Goal: Check status: Check status

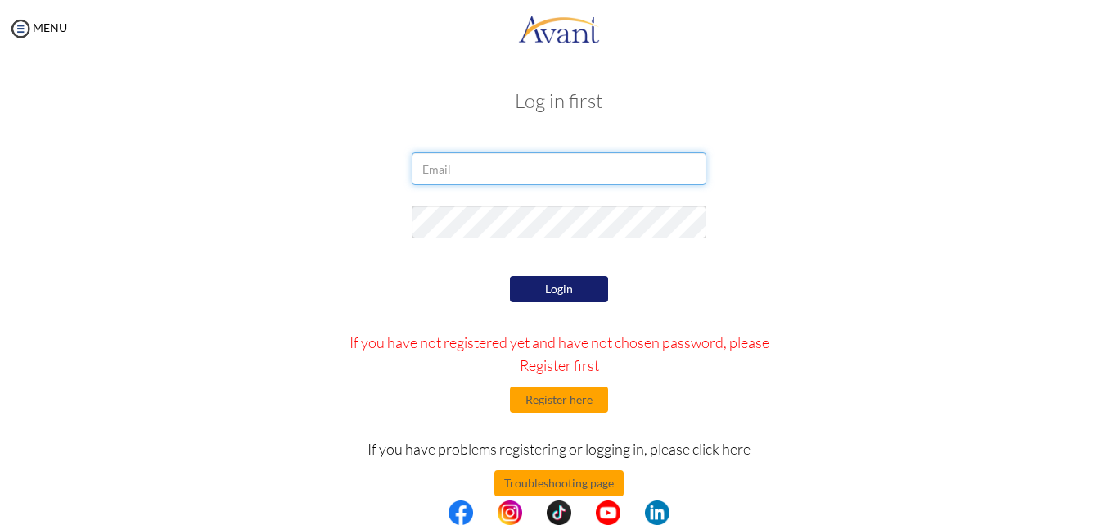
drag, startPoint x: 0, startPoint y: 0, endPoint x: 494, endPoint y: 167, distance: 521.0
click at [494, 167] on input "email" at bounding box center [559, 168] width 295 height 33
type input "[EMAIL_ADDRESS][DOMAIN_NAME]"
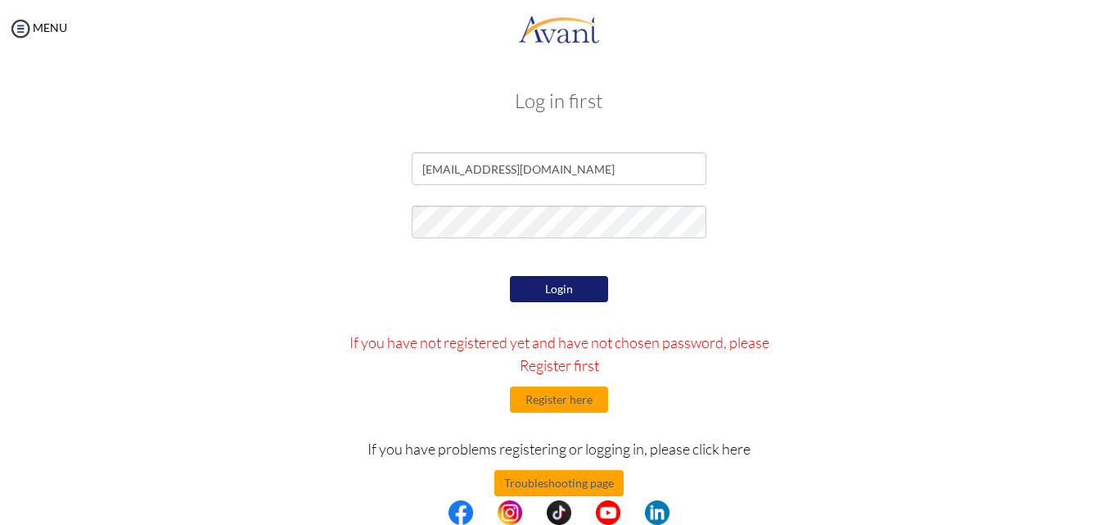
click at [563, 291] on button "Login" at bounding box center [559, 289] width 98 height 26
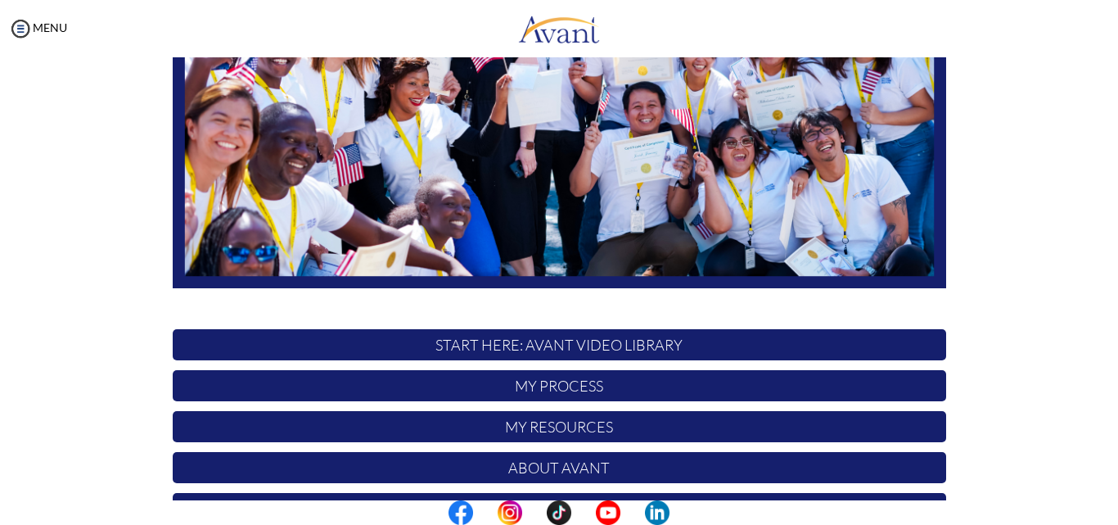
scroll to position [286, 0]
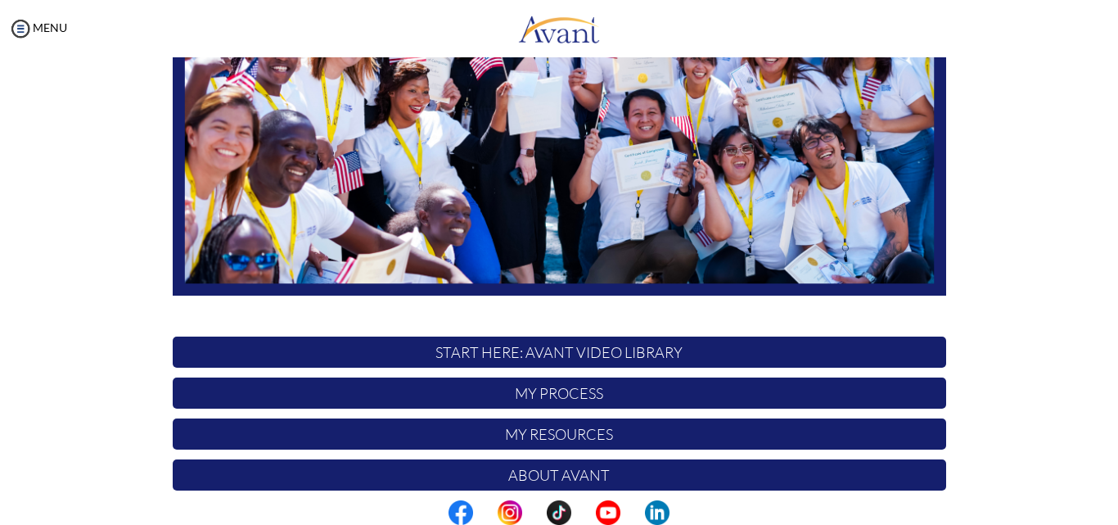
click at [1113, 516] on center at bounding box center [559, 512] width 1118 height 25
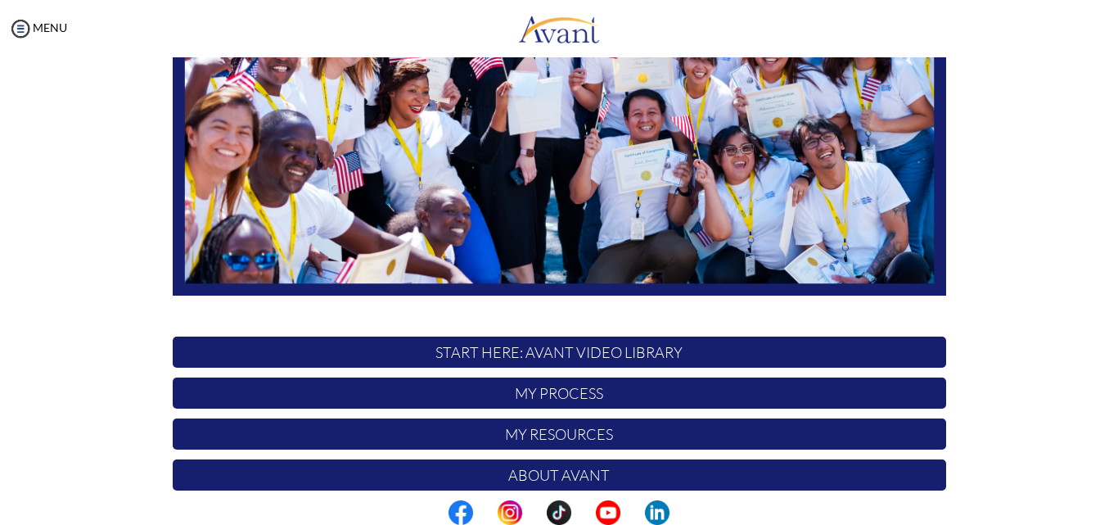
click at [1113, 516] on center at bounding box center [559, 512] width 1118 height 25
click at [1112, 515] on center at bounding box center [559, 512] width 1118 height 25
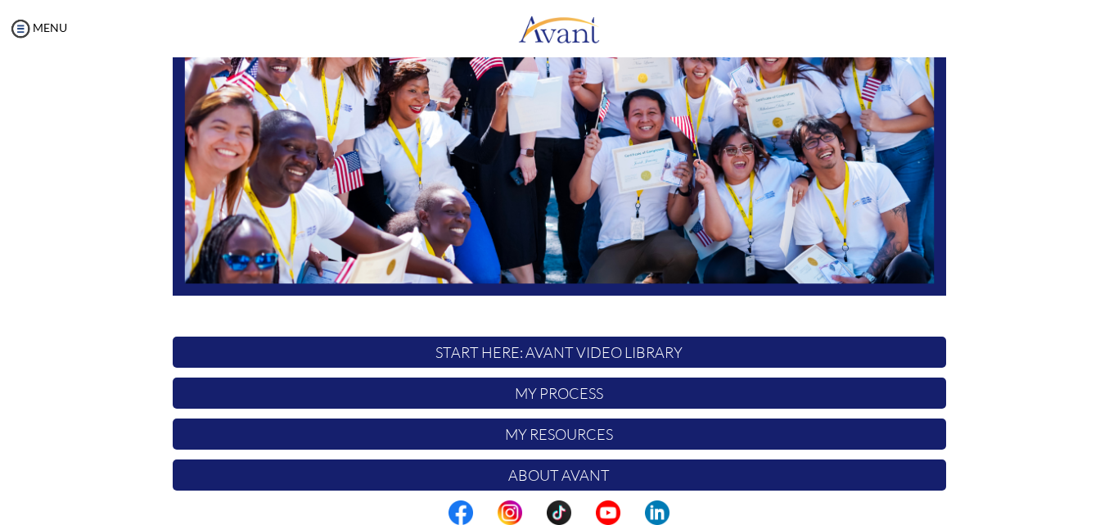
click at [1112, 515] on center at bounding box center [559, 512] width 1118 height 25
click at [593, 403] on p "My Process" at bounding box center [559, 392] width 773 height 31
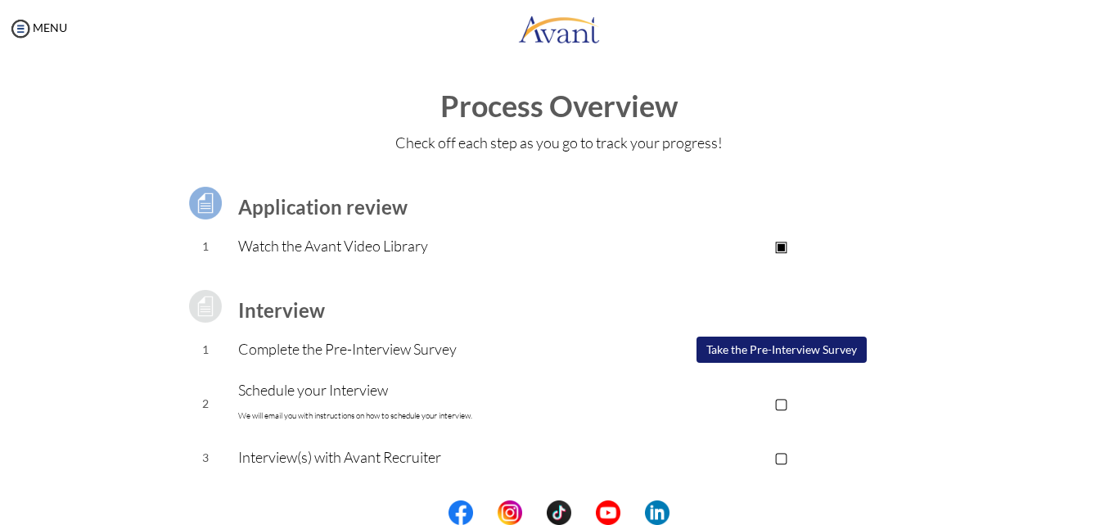
click at [778, 244] on p "▣" at bounding box center [781, 245] width 328 height 23
click at [388, 246] on p "Watch the Avant Video Library" at bounding box center [427, 245] width 379 height 23
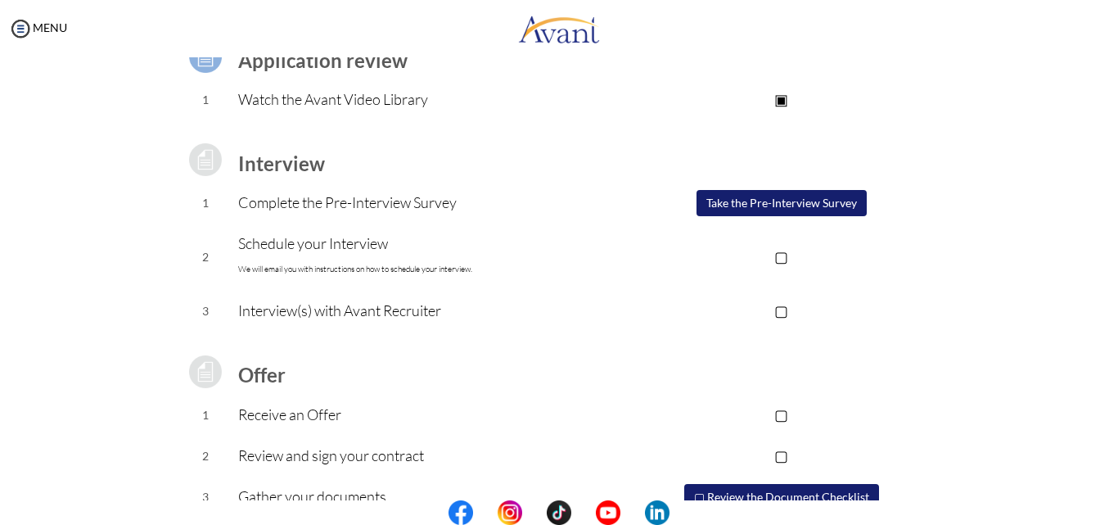
scroll to position [220, 0]
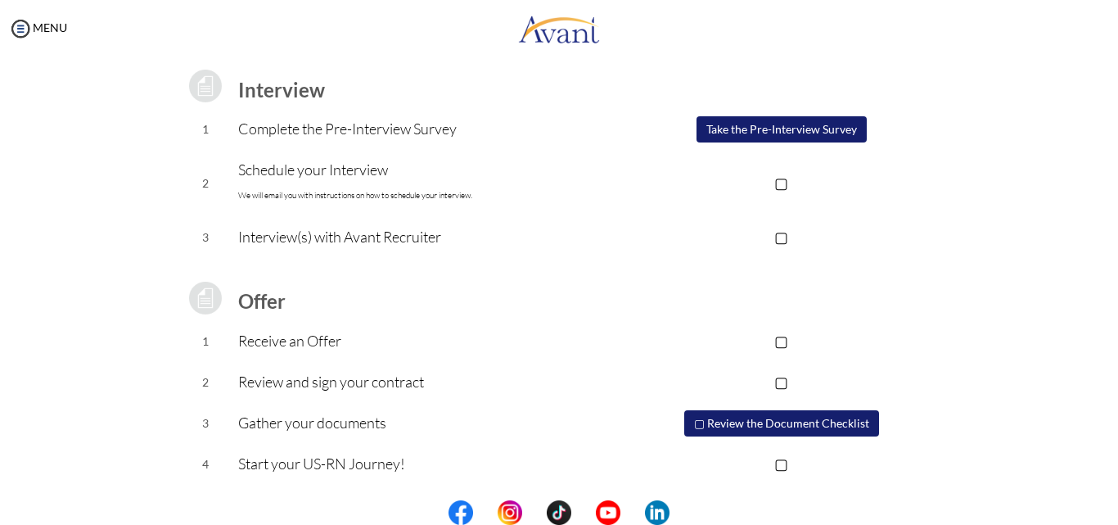
click at [312, 345] on p "Receive an Offer" at bounding box center [427, 340] width 379 height 23
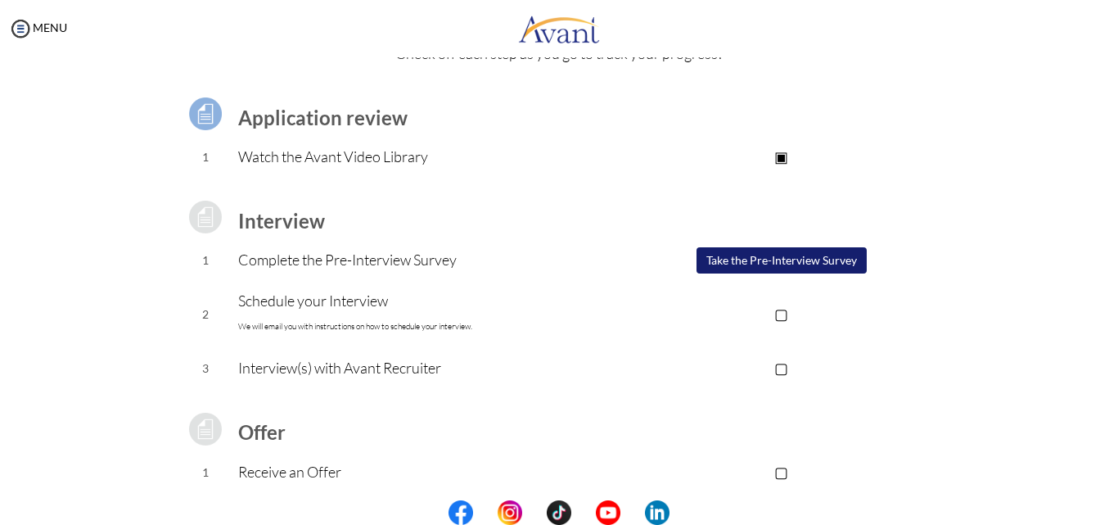
scroll to position [56, 0]
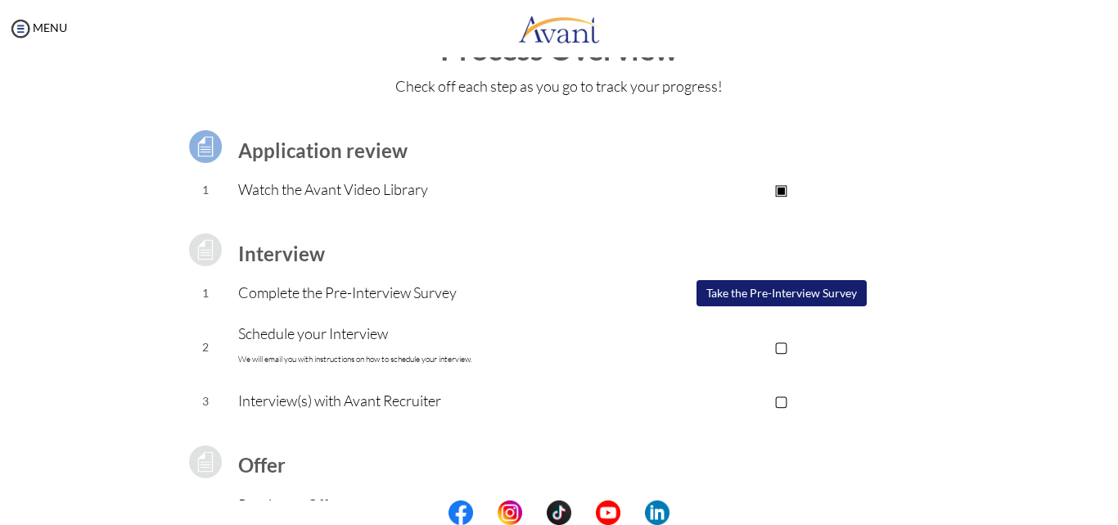
click at [776, 186] on p "▣" at bounding box center [781, 189] width 328 height 23
click at [348, 150] on b "Application review" at bounding box center [322, 150] width 169 height 24
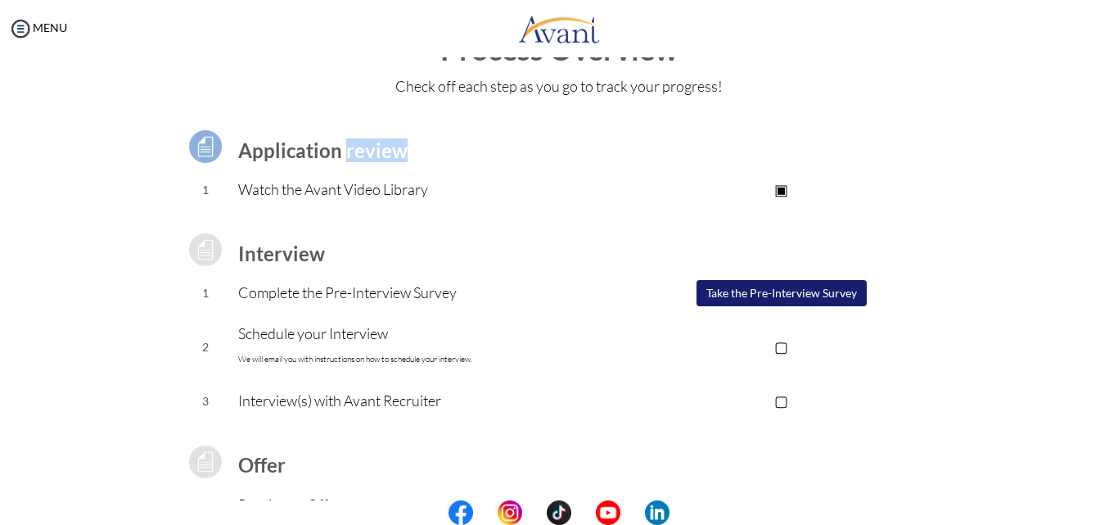
click at [348, 150] on b "Application review" at bounding box center [322, 150] width 169 height 24
click at [243, 192] on p "Watch the Avant Video Library" at bounding box center [427, 189] width 379 height 23
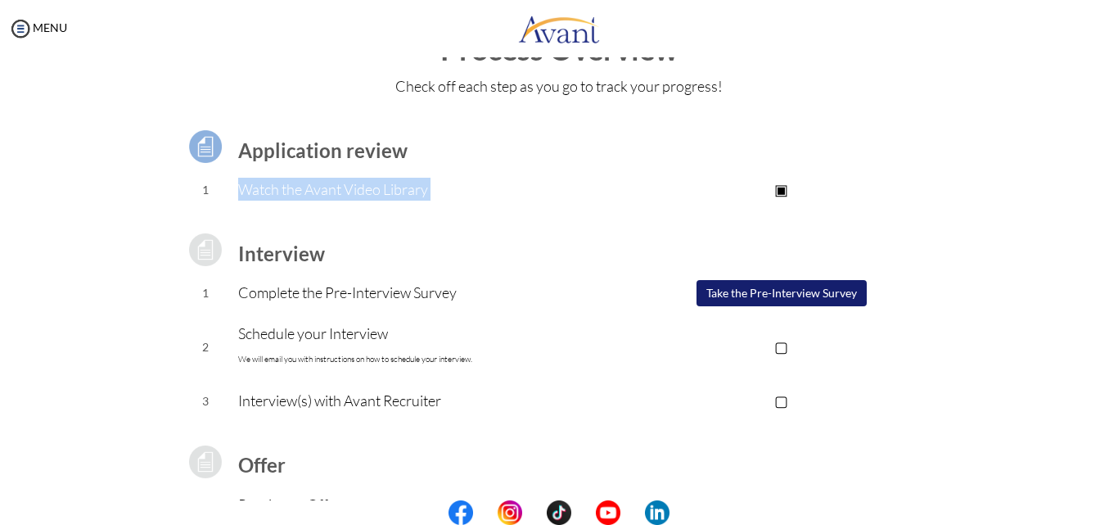
click at [243, 192] on p "Watch the Avant Video Library" at bounding box center [427, 189] width 379 height 23
click at [23, 25] on img at bounding box center [20, 28] width 25 height 25
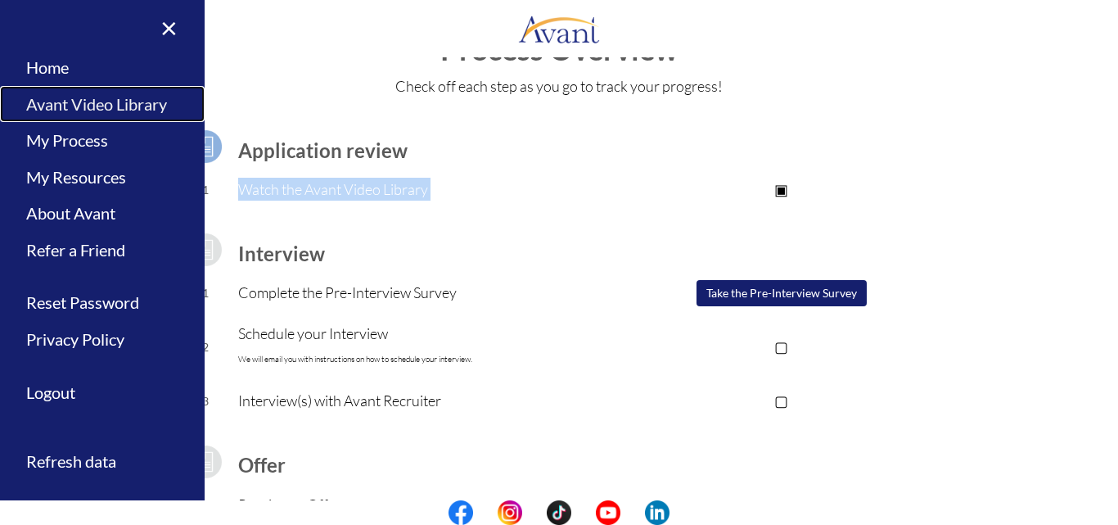
click at [69, 101] on link "Avant Video Library" at bounding box center [102, 104] width 205 height 37
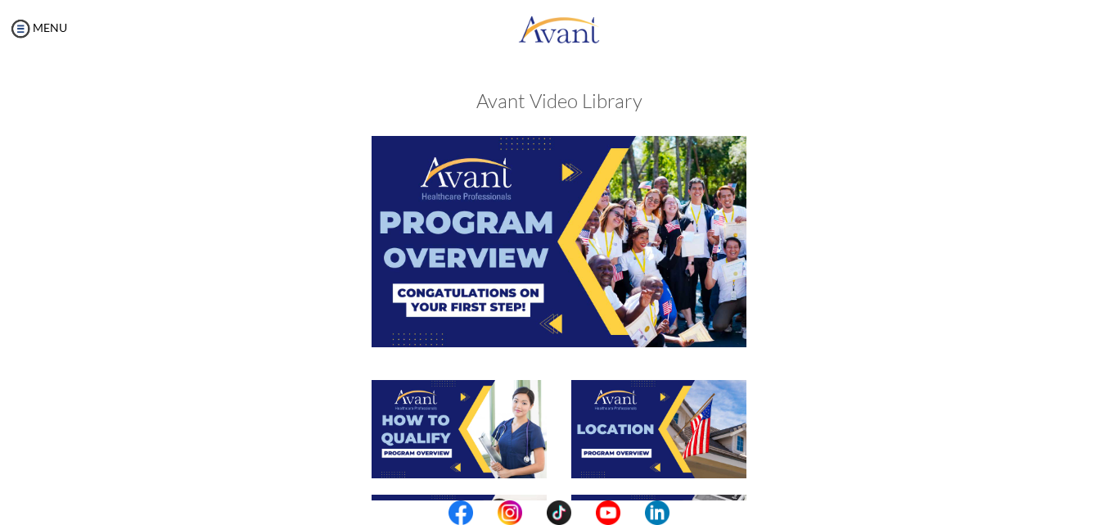
click at [559, 226] on img at bounding box center [559, 241] width 375 height 210
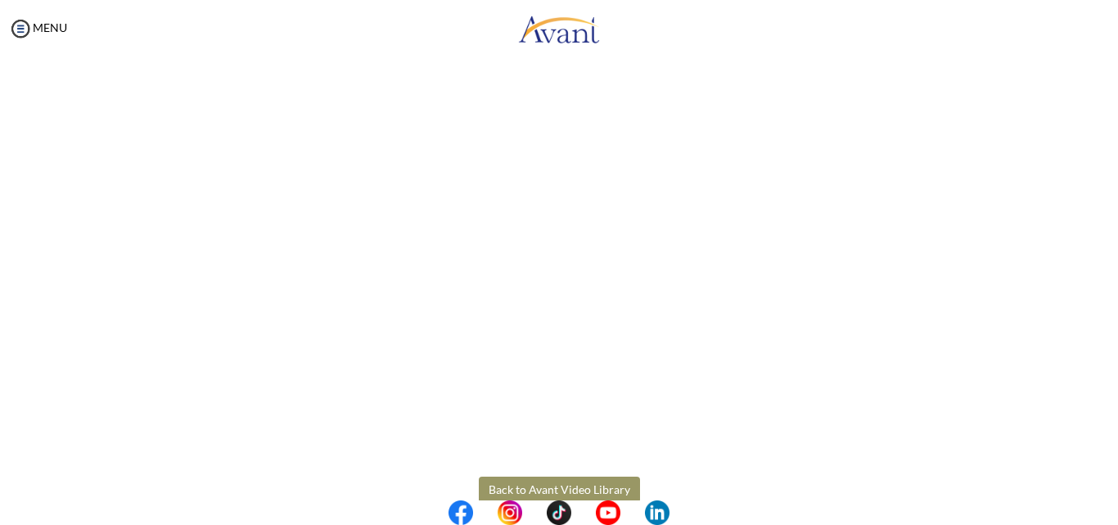
scroll to position [215, 0]
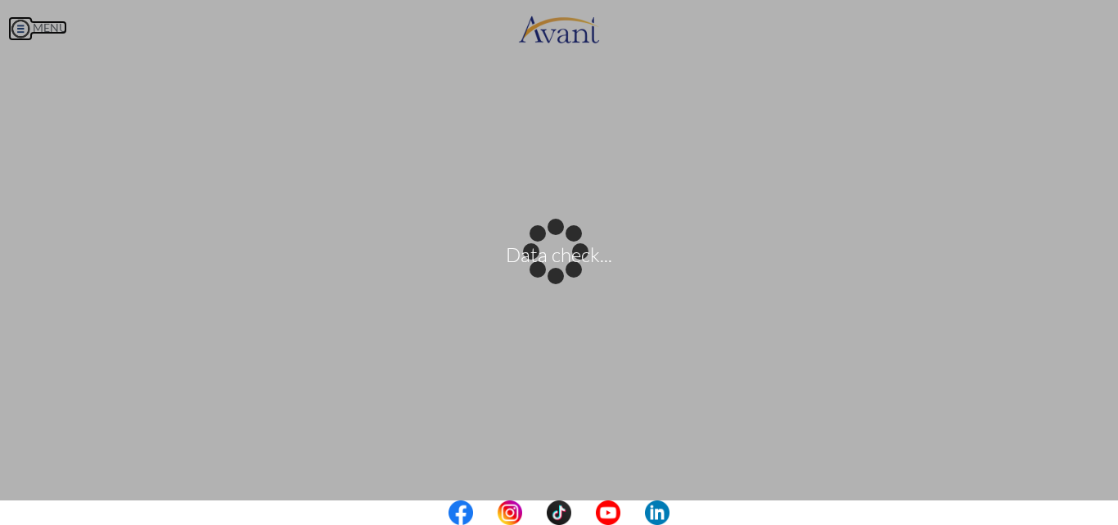
click at [16, 28] on body "Data check... Maintenance break. Please come back in 2 hours. MENU My Status Wh…" at bounding box center [559, 262] width 1118 height 525
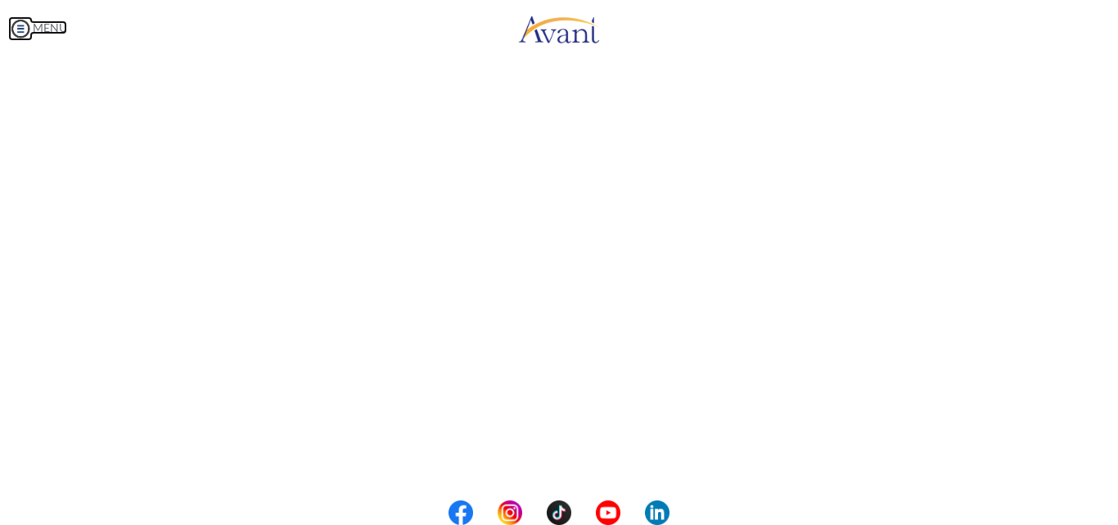
click at [22, 26] on img at bounding box center [20, 28] width 25 height 25
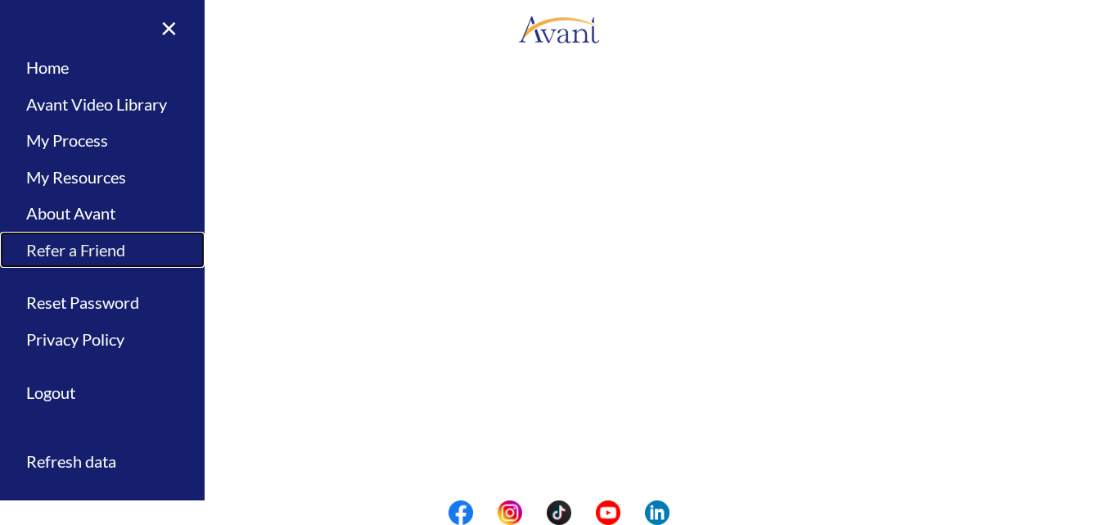
click at [82, 250] on link "Refer a Friend" at bounding box center [102, 250] width 205 height 37
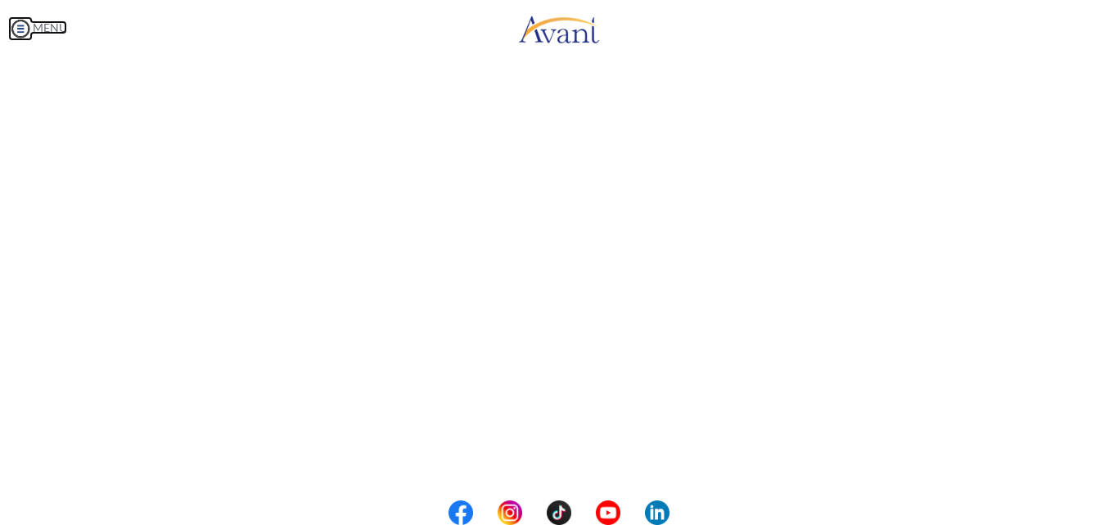
click at [21, 24] on img at bounding box center [20, 28] width 25 height 25
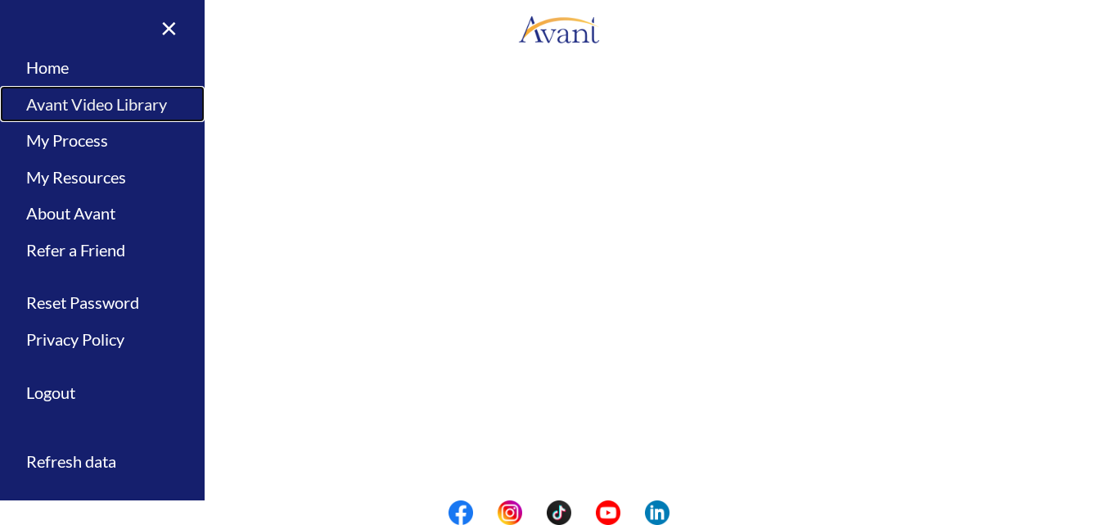
click at [82, 103] on link "Avant Video Library" at bounding box center [102, 104] width 205 height 37
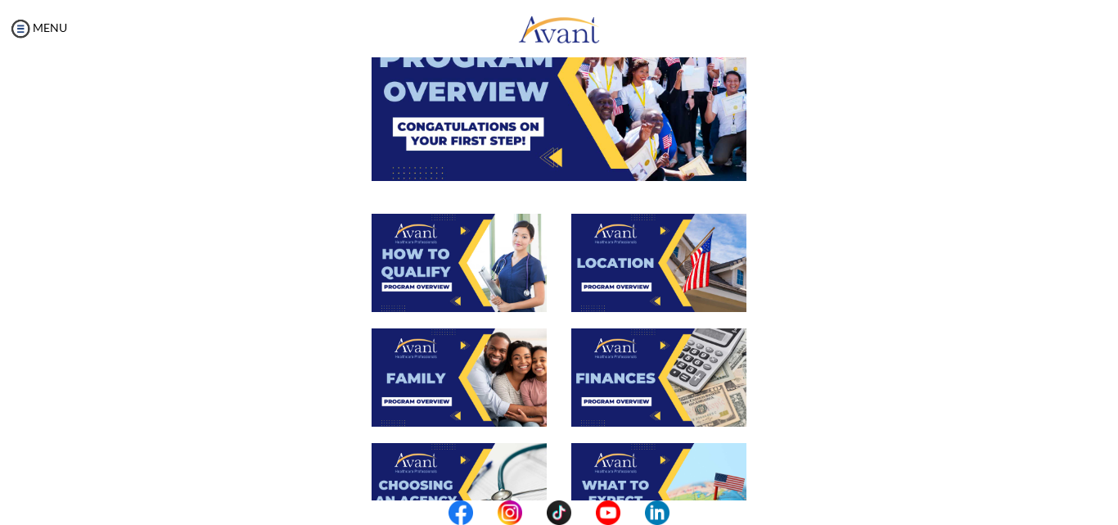
scroll to position [164, 0]
